Goal: Information Seeking & Learning: Learn about a topic

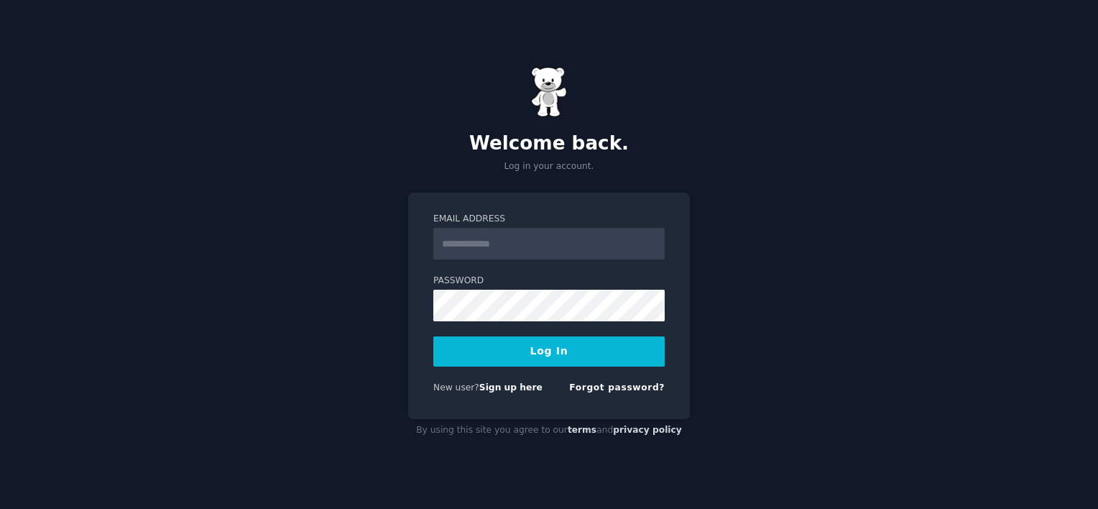
type input "**********"
click at [572, 353] on button "Log In" at bounding box center [548, 351] width 231 height 30
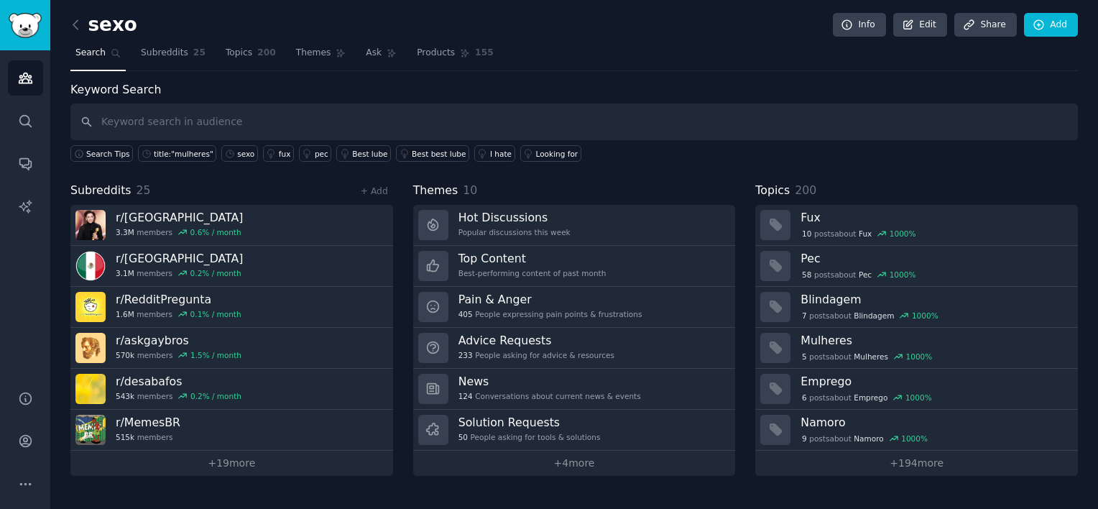
click at [411, 126] on input "text" at bounding box center [574, 121] width 1008 height 37
type input "sexo"
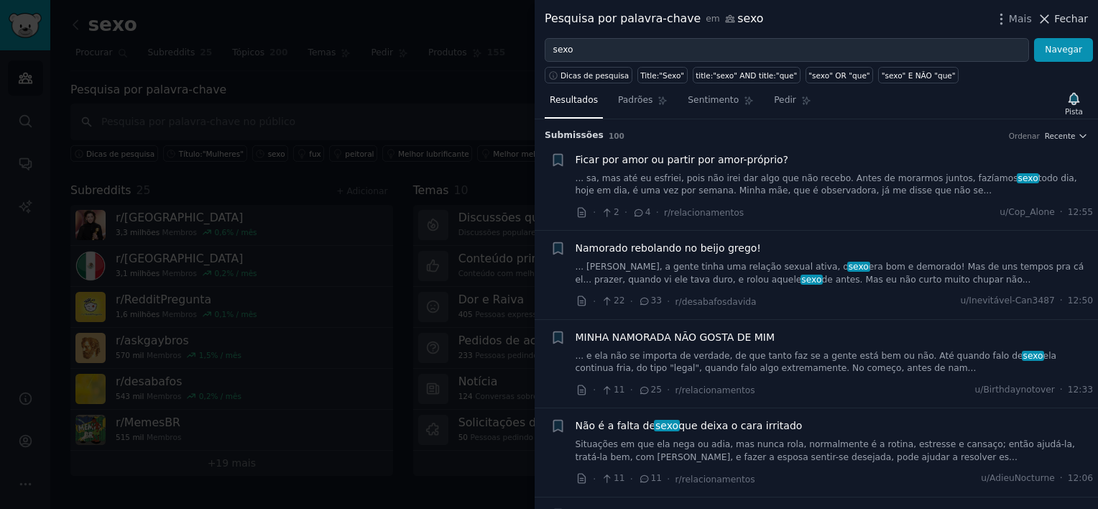
click at [1049, 17] on icon at bounding box center [1045, 19] width 8 height 8
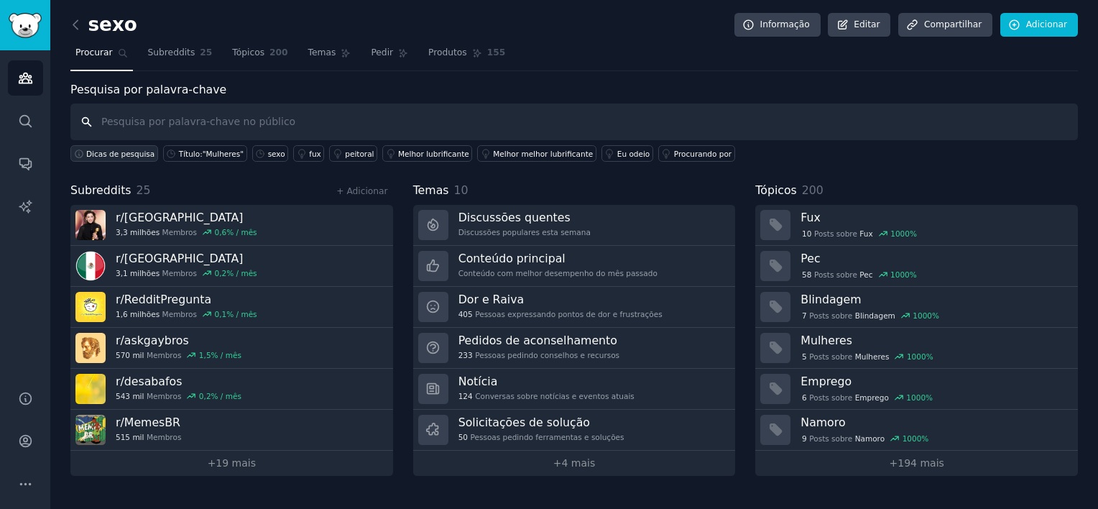
click at [106, 150] on span "Dicas de pesquisa" at bounding box center [120, 154] width 68 height 10
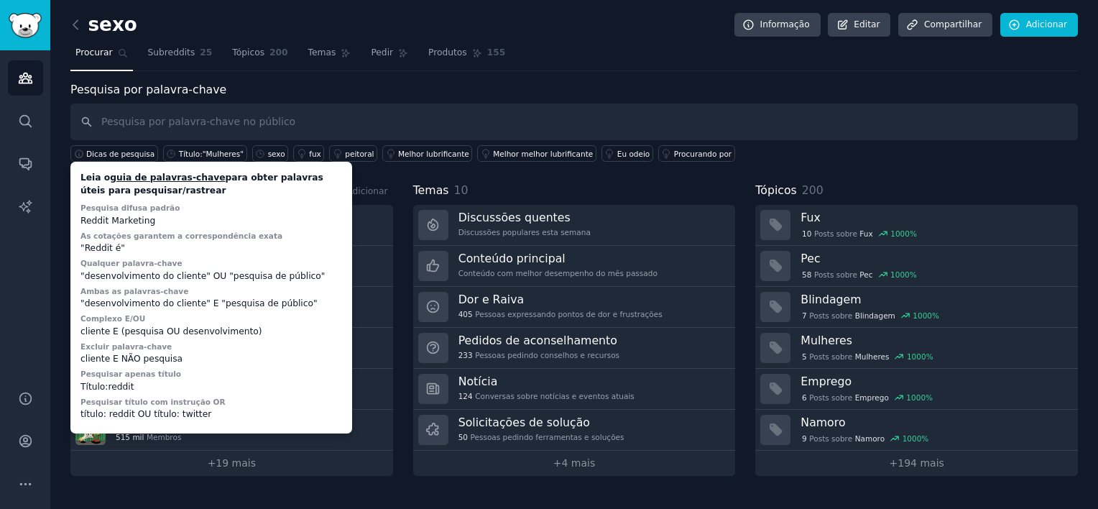
click at [25, 257] on div "Público Procurar Conversas Relatórios de IA" at bounding box center [25, 211] width 50 height 323
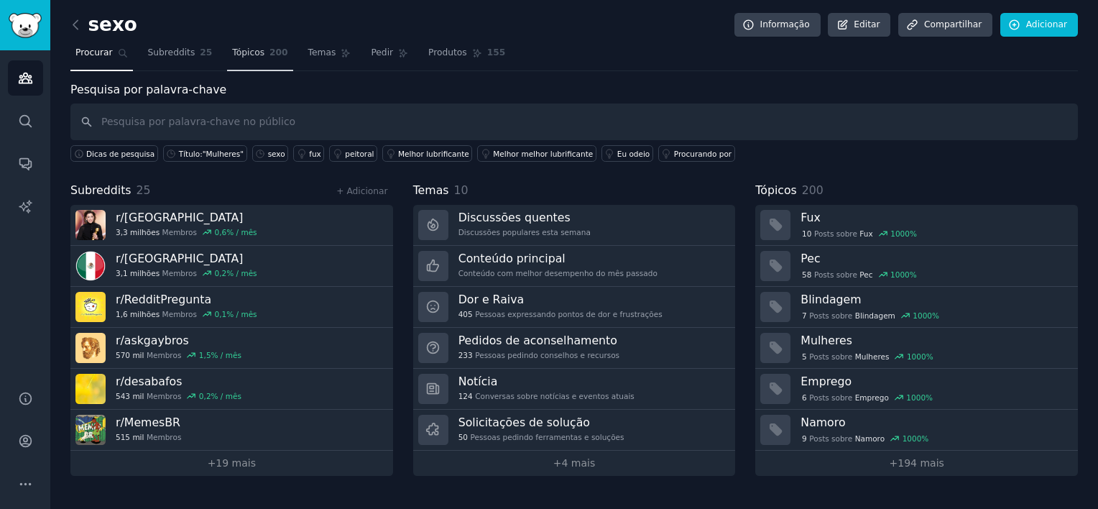
click at [232, 47] on span "Tópicos" at bounding box center [248, 53] width 32 height 13
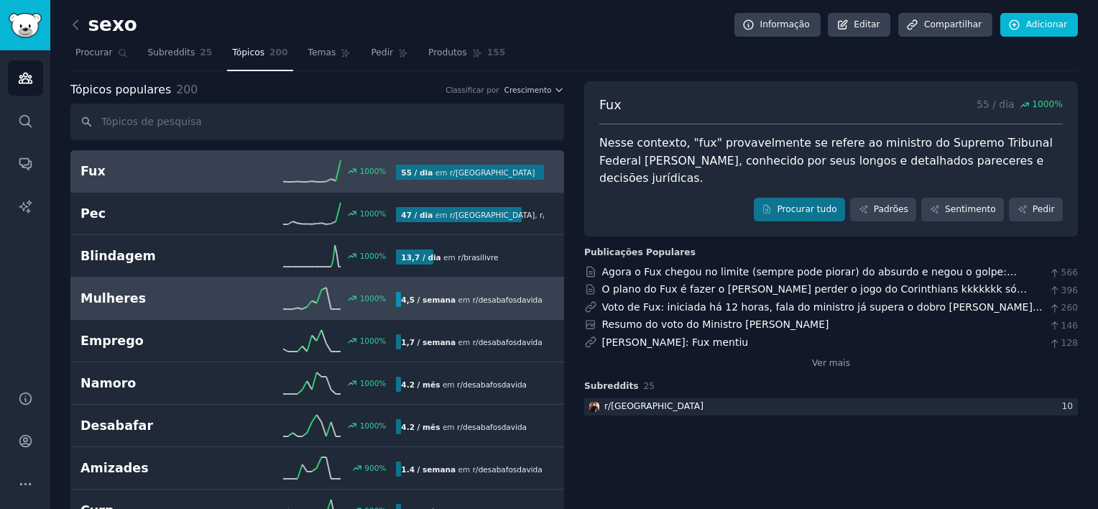
click at [123, 293] on h2 "Mulheres" at bounding box center [159, 299] width 158 height 18
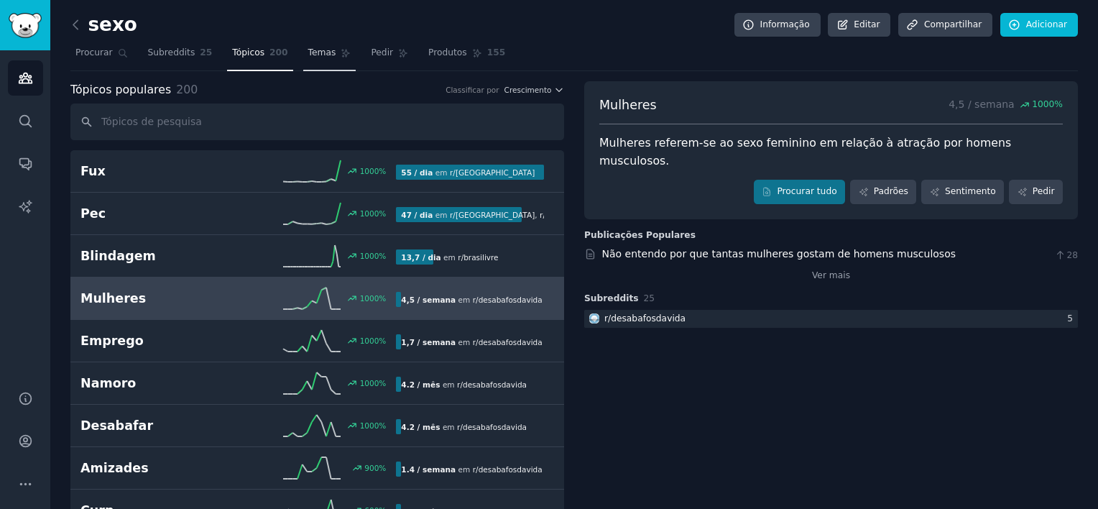
click at [308, 60] on link "Temas" at bounding box center [329, 56] width 53 height 29
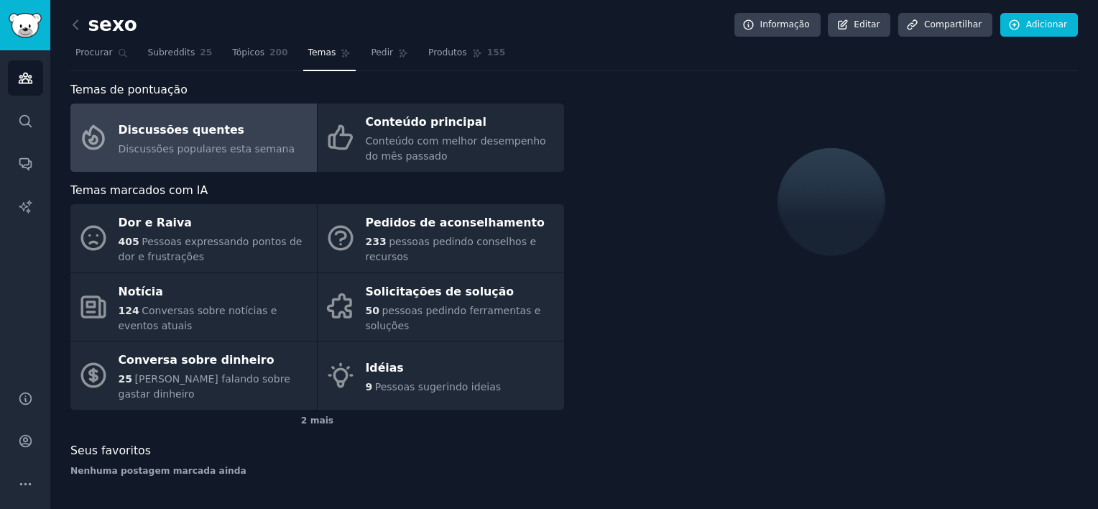
click at [205, 142] on div "Discussões populares esta semana" at bounding box center [207, 149] width 177 height 15
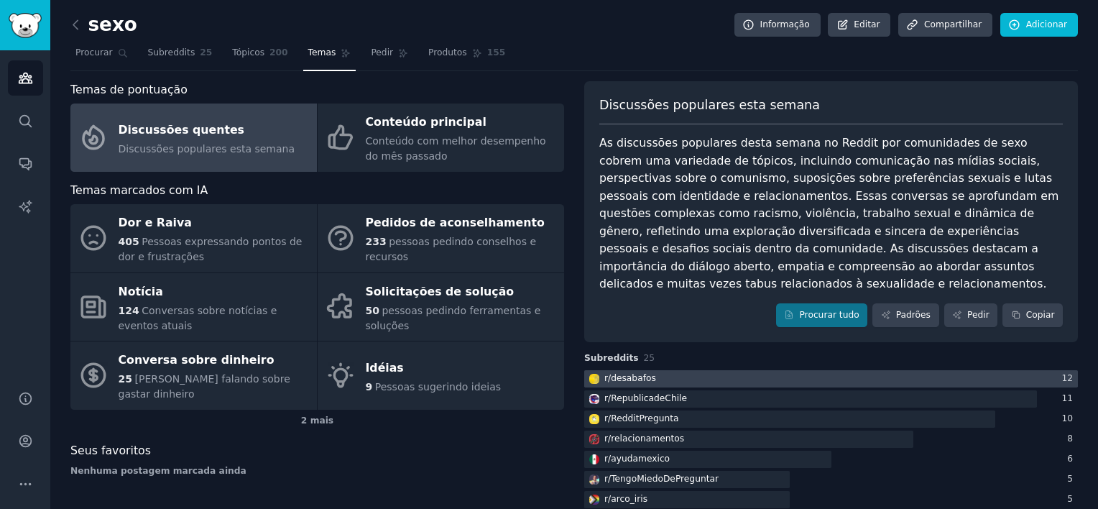
click at [638, 372] on div "r/ desabafos" at bounding box center [630, 378] width 52 height 13
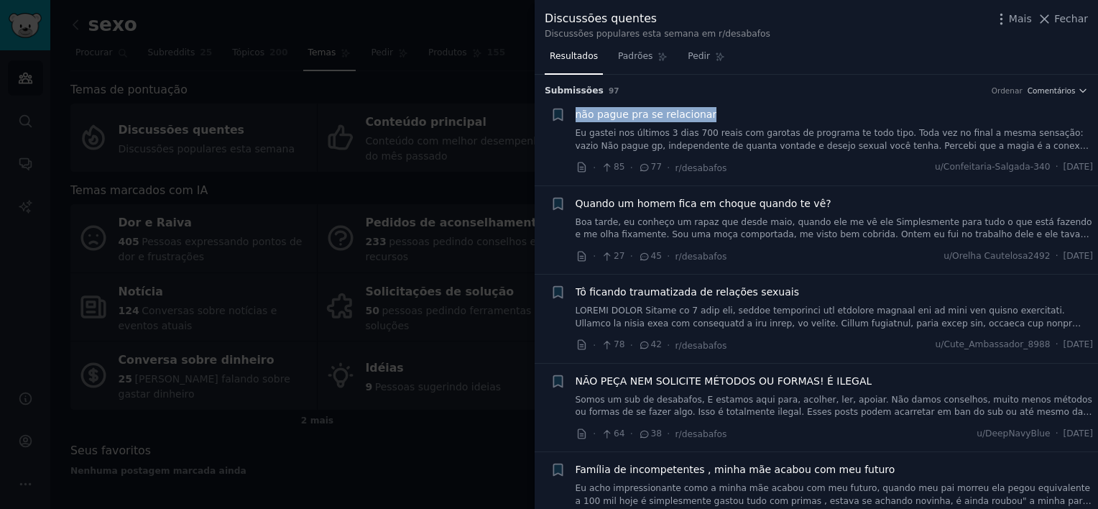
drag, startPoint x: 703, startPoint y: 113, endPoint x: 575, endPoint y: 115, distance: 128.0
click at [576, 115] on div "não pague pra se relacionar" at bounding box center [835, 114] width 518 height 15
copy span "não pague pra se relacionar"
